Goal: Navigation & Orientation: Find specific page/section

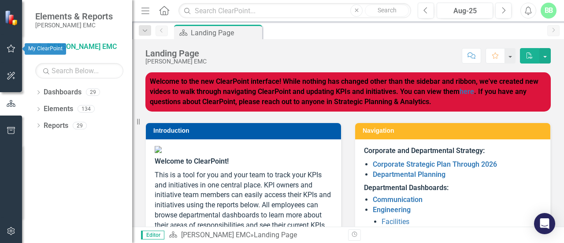
click at [11, 49] on icon "button" at bounding box center [11, 48] width 9 height 7
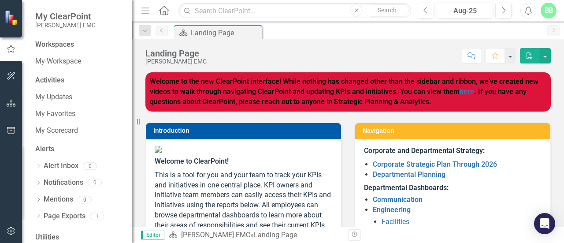
click at [54, 76] on div "Activities" at bounding box center [79, 80] width 88 height 10
click at [51, 80] on div "Activities" at bounding box center [79, 80] width 88 height 10
click at [55, 130] on link "My Scorecard" at bounding box center [79, 131] width 88 height 10
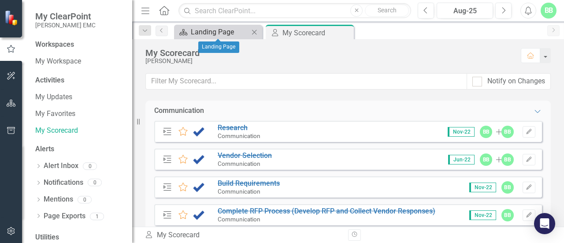
click at [212, 33] on div "Landing Page" at bounding box center [220, 31] width 58 height 11
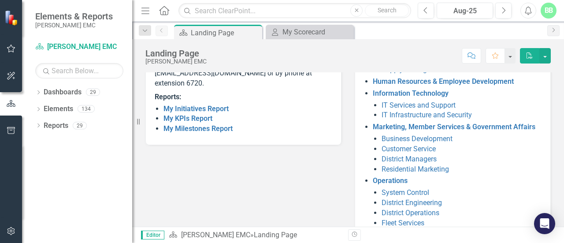
scroll to position [222, 0]
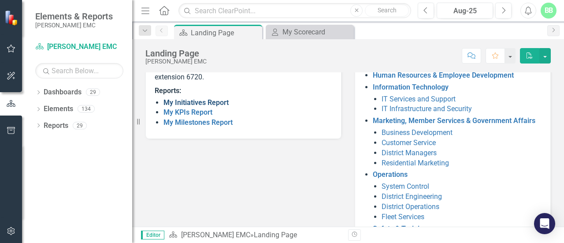
click at [211, 107] on link "My Initiatives Report" at bounding box center [196, 102] width 65 height 8
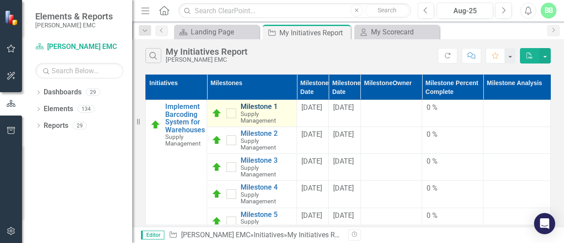
click at [248, 111] on link "Milestone 1" at bounding box center [267, 107] width 52 height 8
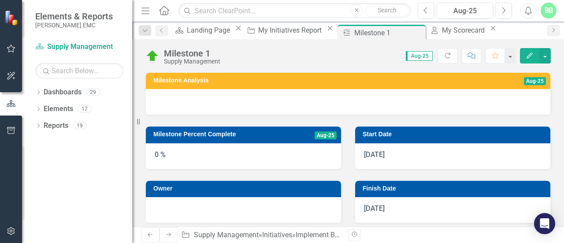
click at [527, 55] on icon "Edit" at bounding box center [530, 55] width 8 height 6
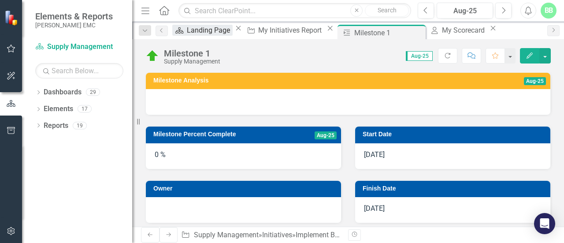
click at [219, 33] on div "Landing Page" at bounding box center [210, 30] width 46 height 11
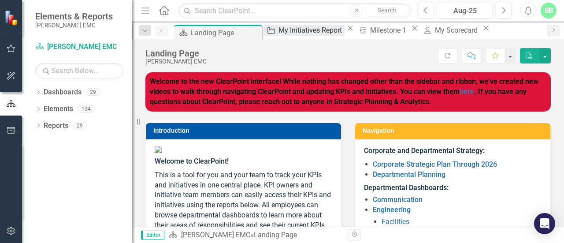
click at [301, 34] on div "My Initiatives Report" at bounding box center [312, 30] width 66 height 11
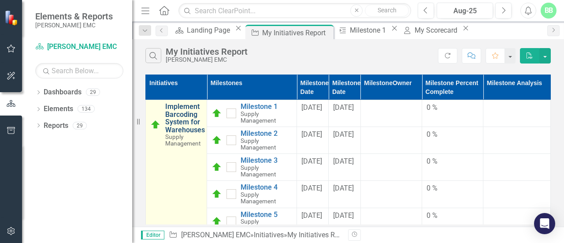
click at [187, 111] on link "Implement Barcoding System for Warehouses" at bounding box center [185, 118] width 40 height 31
